Goal: Book appointment/travel/reservation

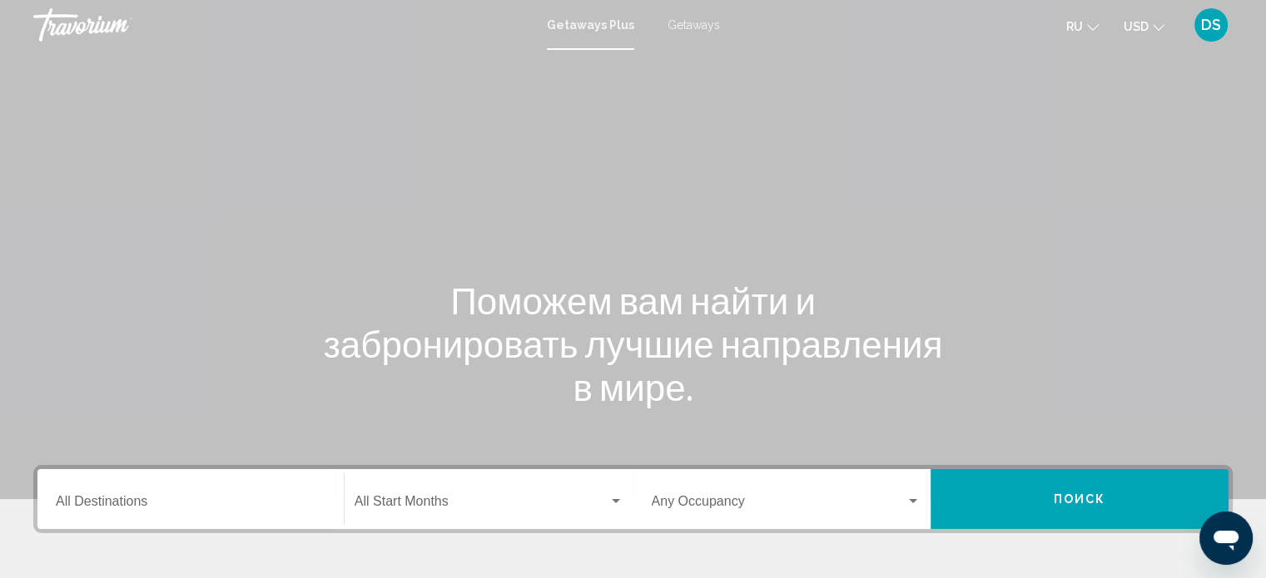
click at [222, 499] on input "Destination All Destinations" at bounding box center [191, 505] width 270 height 15
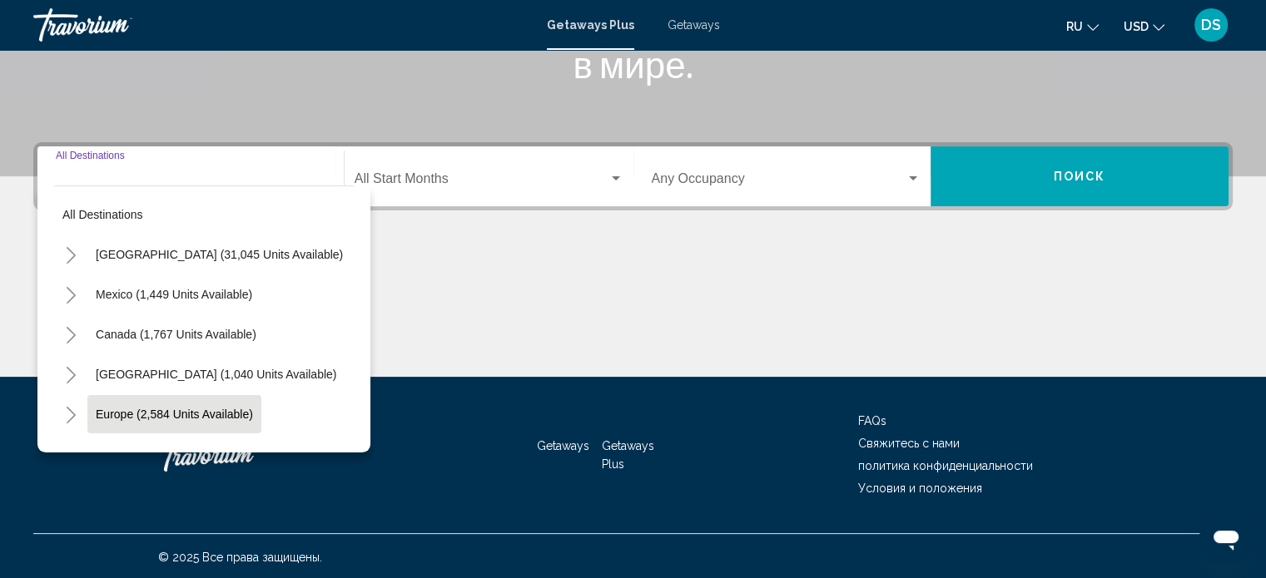
scroll to position [325, 0]
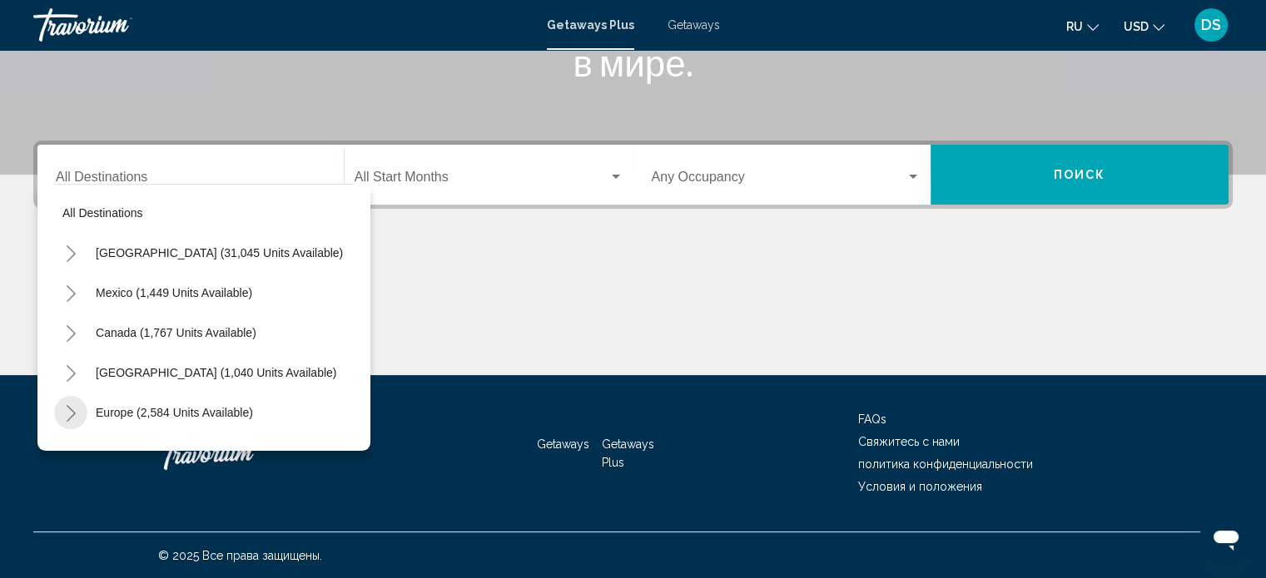
click at [71, 410] on icon "Toggle Europe (2,584 units available)" at bounding box center [71, 413] width 9 height 17
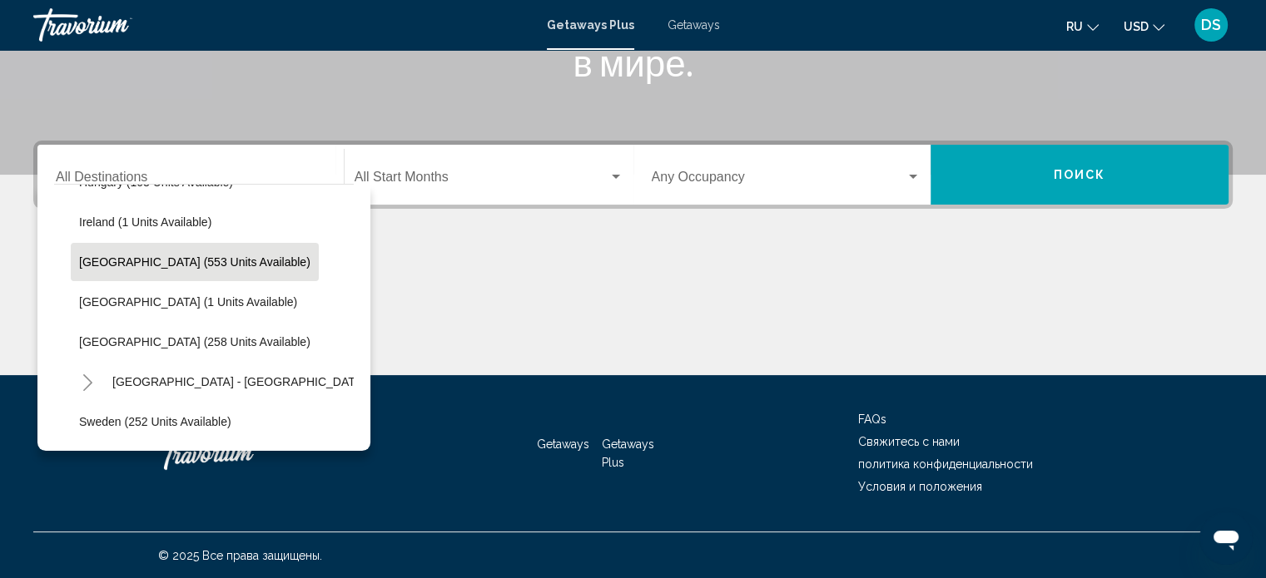
scroll to position [583, 0]
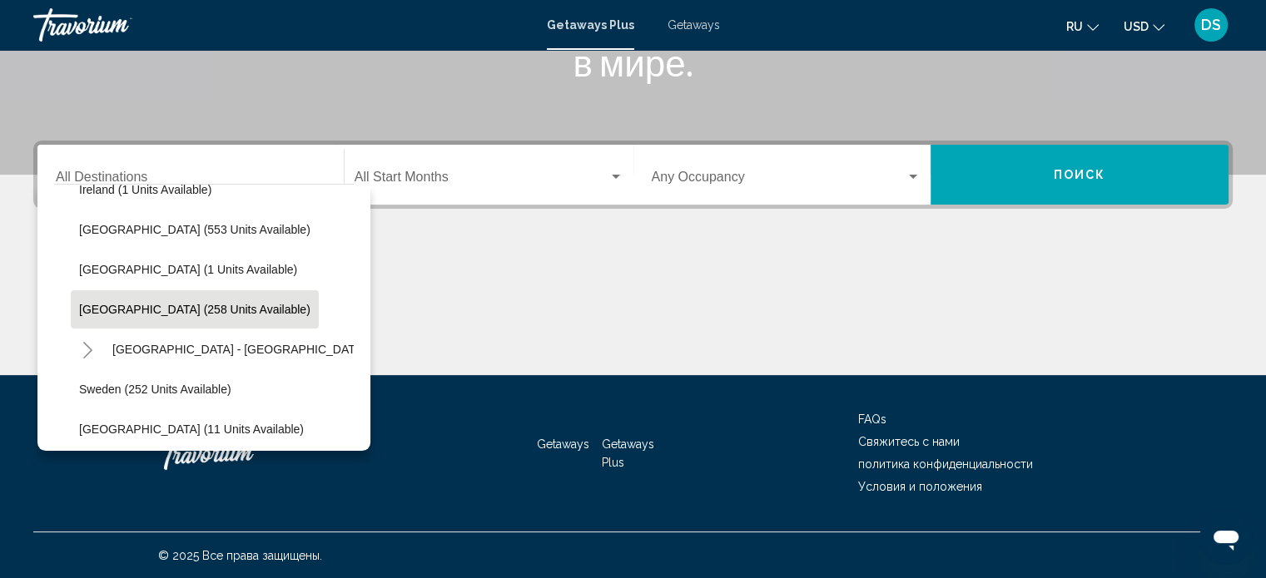
click at [188, 305] on span "[GEOGRAPHIC_DATA] (258 units available)" at bounding box center [194, 309] width 231 height 13
type input "**********"
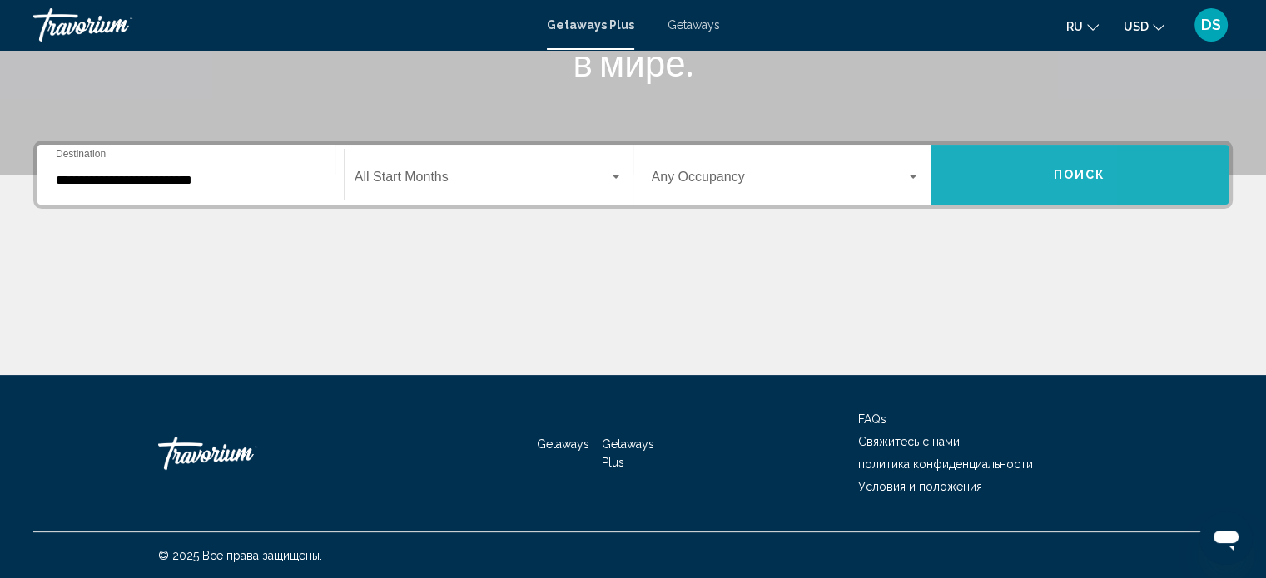
click at [962, 166] on button "Поиск" at bounding box center [1080, 175] width 298 height 60
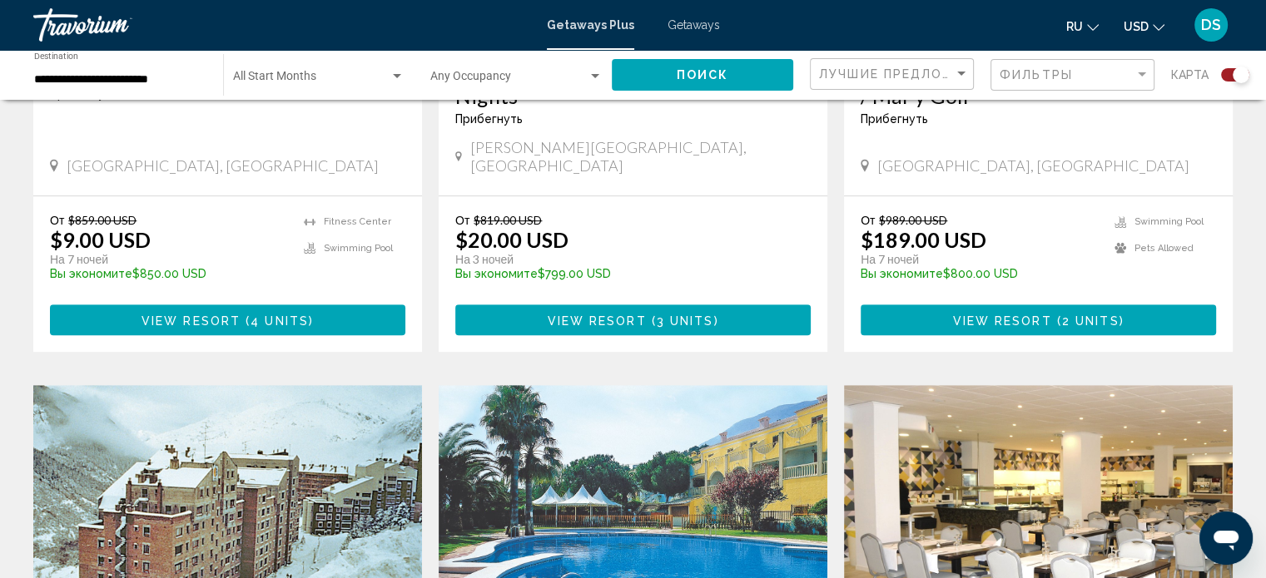
scroll to position [749, 0]
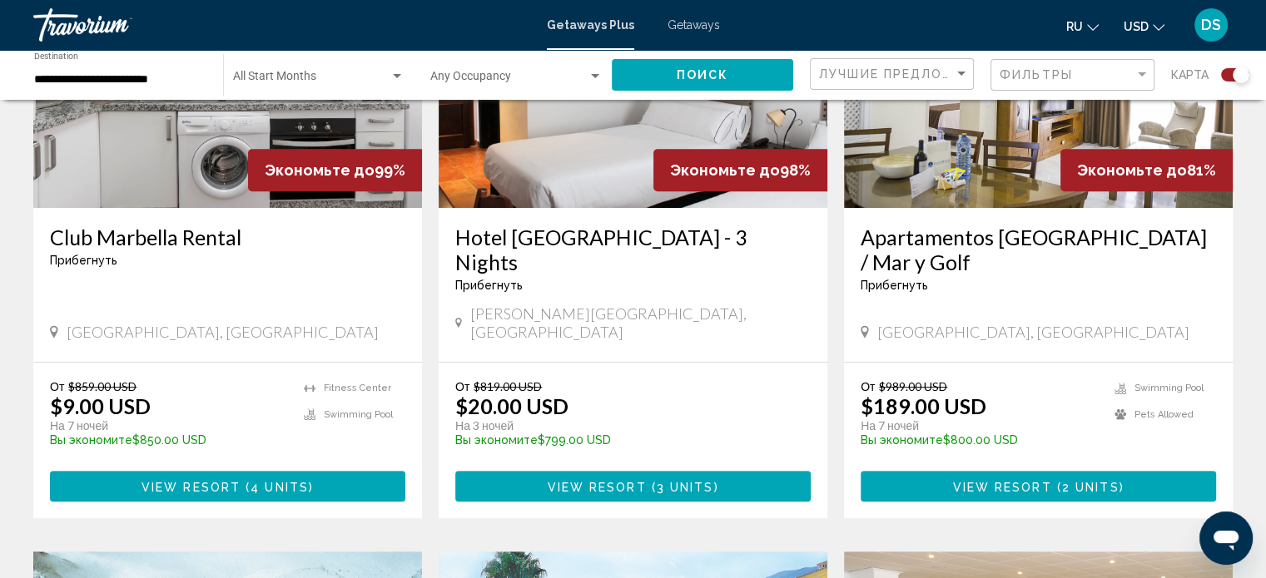
click at [310, 480] on span "( 4 units )" at bounding box center [277, 486] width 73 height 13
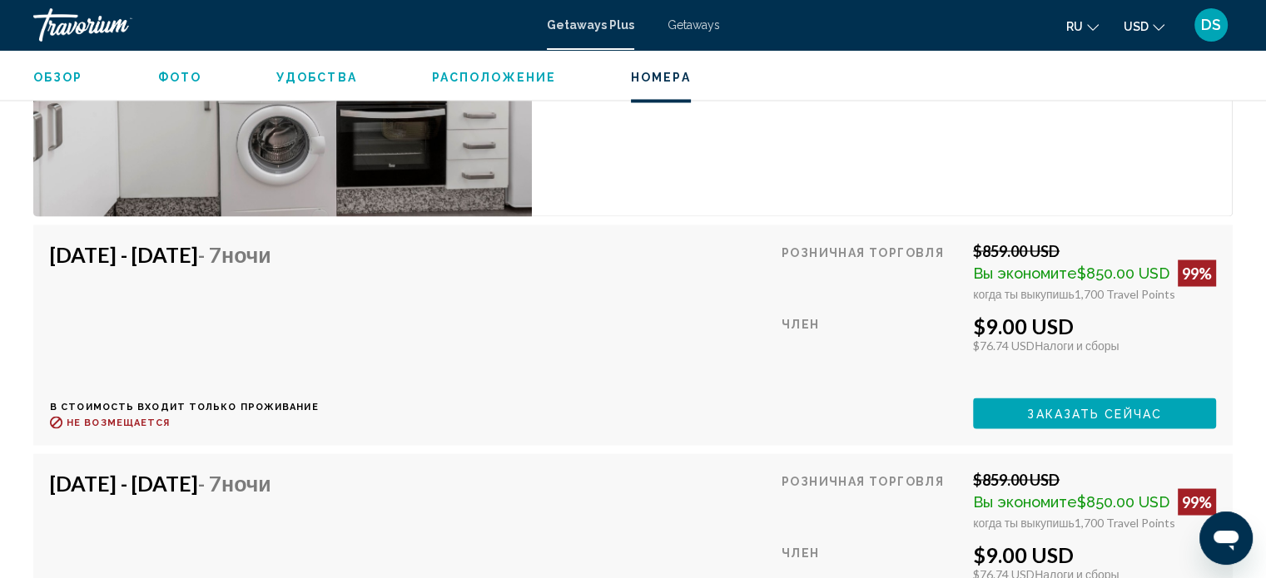
scroll to position [2840, 0]
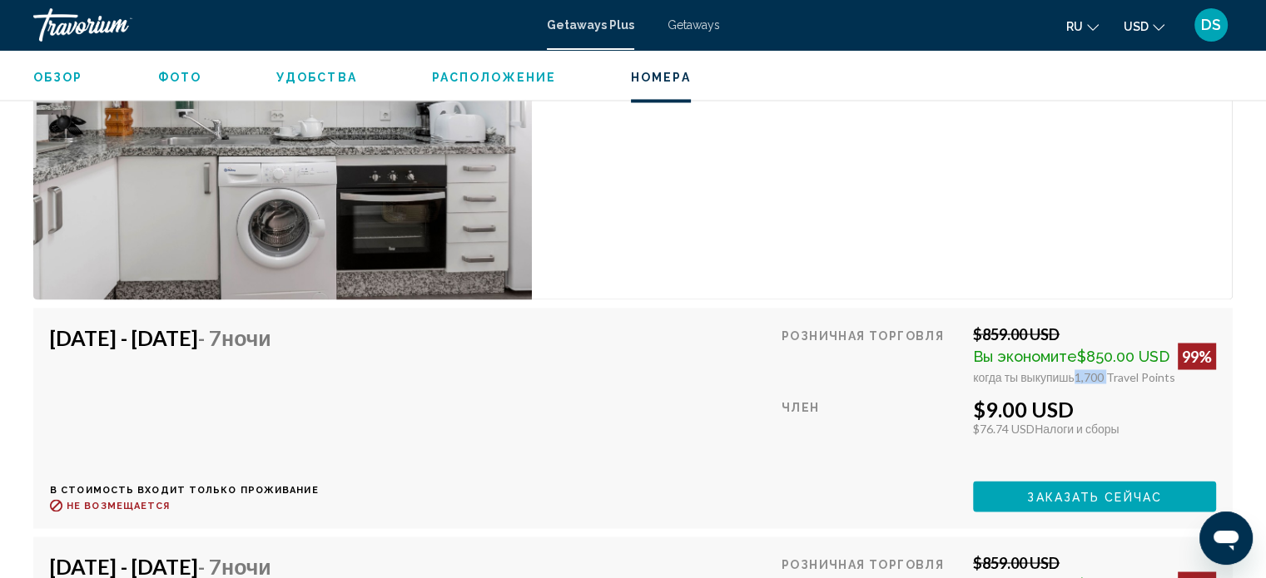
drag, startPoint x: 1072, startPoint y: 360, endPoint x: 1107, endPoint y: 362, distance: 35.0
click at [1107, 370] on span "1,700 Travel Points" at bounding box center [1125, 377] width 101 height 14
drag, startPoint x: 980, startPoint y: 317, endPoint x: 1012, endPoint y: 319, distance: 31.7
click at [1012, 325] on div "$859.00 USD" at bounding box center [1094, 334] width 243 height 18
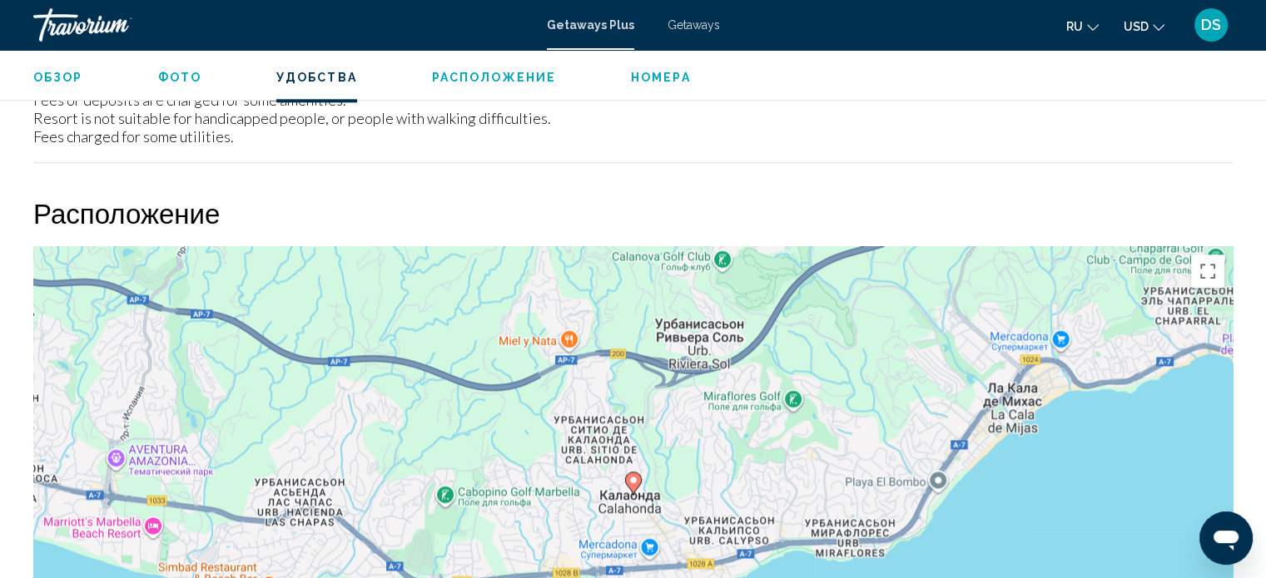
scroll to position [1924, 0]
